Goal: Information Seeking & Learning: Learn about a topic

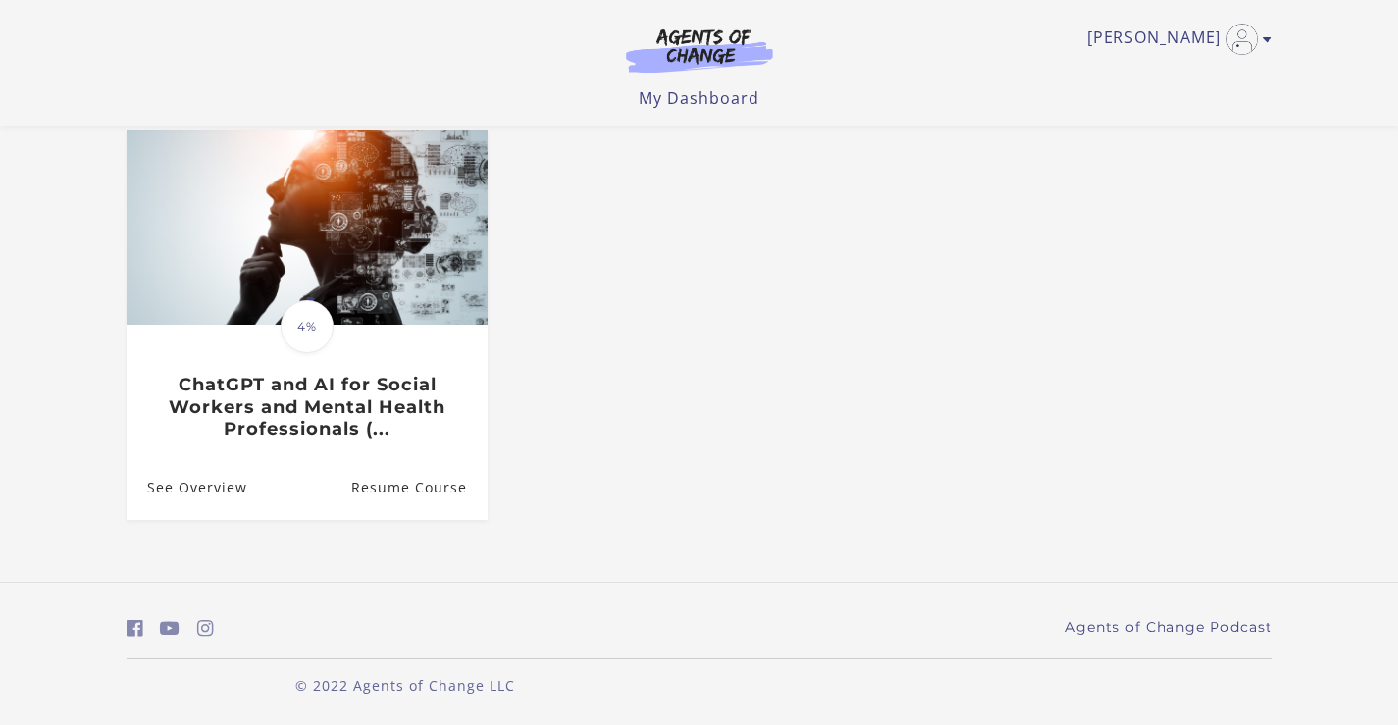
scroll to position [179, 0]
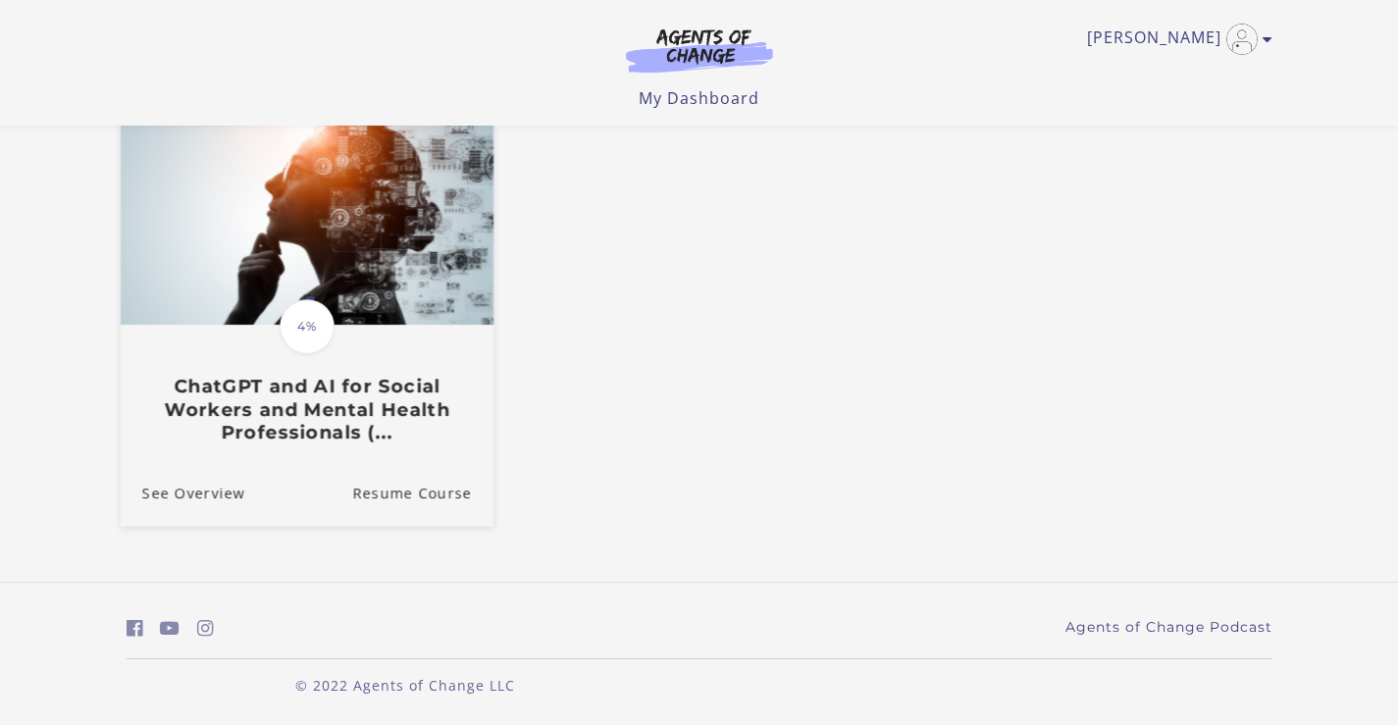
click at [264, 410] on h3 "ChatGPT and AI for Social Workers and Mental Health Professionals (..." at bounding box center [306, 409] width 330 height 69
